Goal: Communication & Community: Ask a question

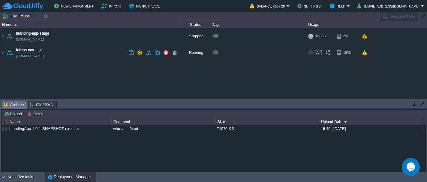
click at [10, 52] on img at bounding box center [9, 52] width 8 height 16
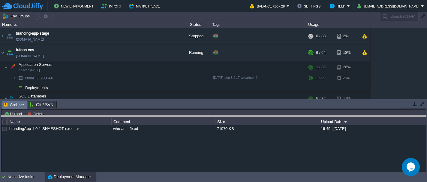
drag, startPoint x: 66, startPoint y: 103, endPoint x: 65, endPoint y: 117, distance: 14.1
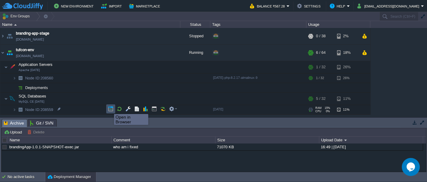
click at [110, 109] on button "button" at bounding box center [110, 108] width 5 height 5
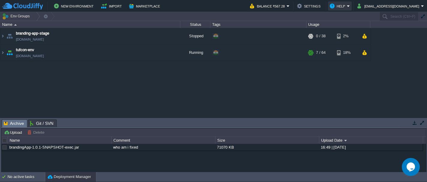
click at [346, 6] on button "Help" at bounding box center [338, 5] width 17 height 7
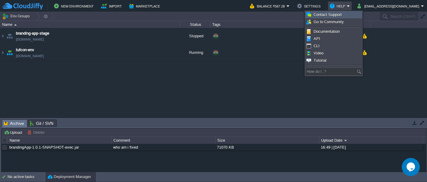
click at [335, 14] on span "Contact Support" at bounding box center [328, 14] width 28 height 5
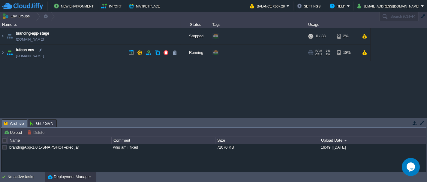
click at [9, 55] on img at bounding box center [9, 52] width 8 height 16
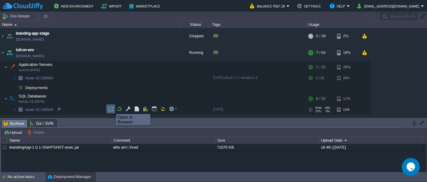
click at [112, 108] on button "button" at bounding box center [110, 108] width 5 height 5
